Goal: Find specific fact: Find specific fact

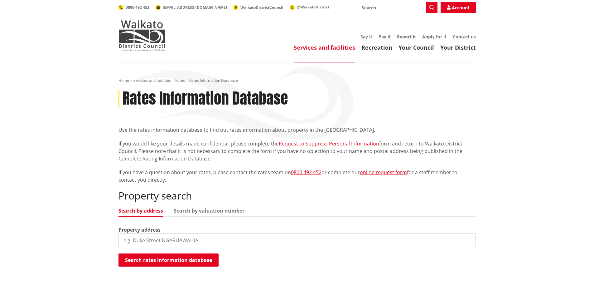
click at [138, 237] on input "search" at bounding box center [297, 240] width 357 height 14
type input "42 Rotowaro"
click at [168, 255] on button "Search rates information database" at bounding box center [169, 259] width 100 height 13
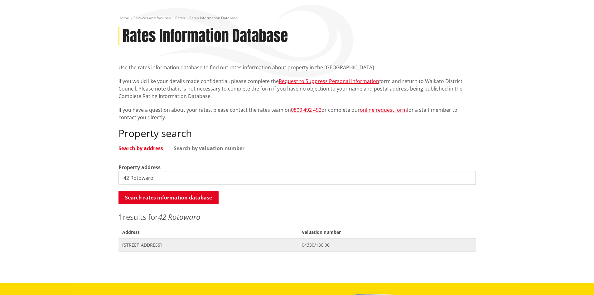
click at [149, 243] on span "[STREET_ADDRESS]" at bounding box center [208, 245] width 172 height 6
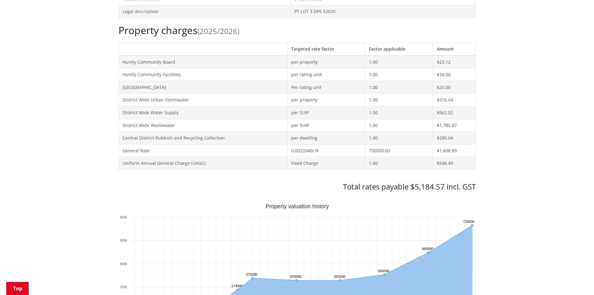
scroll to position [250, 0]
drag, startPoint x: 443, startPoint y: 187, endPoint x: 411, endPoint y: 186, distance: 32.5
click at [411, 186] on h3 "Total rates payable $5,184.57 incl. GST" at bounding box center [297, 185] width 357 height 9
copy h3 "$5,184.57"
